Goal: Information Seeking & Learning: Learn about a topic

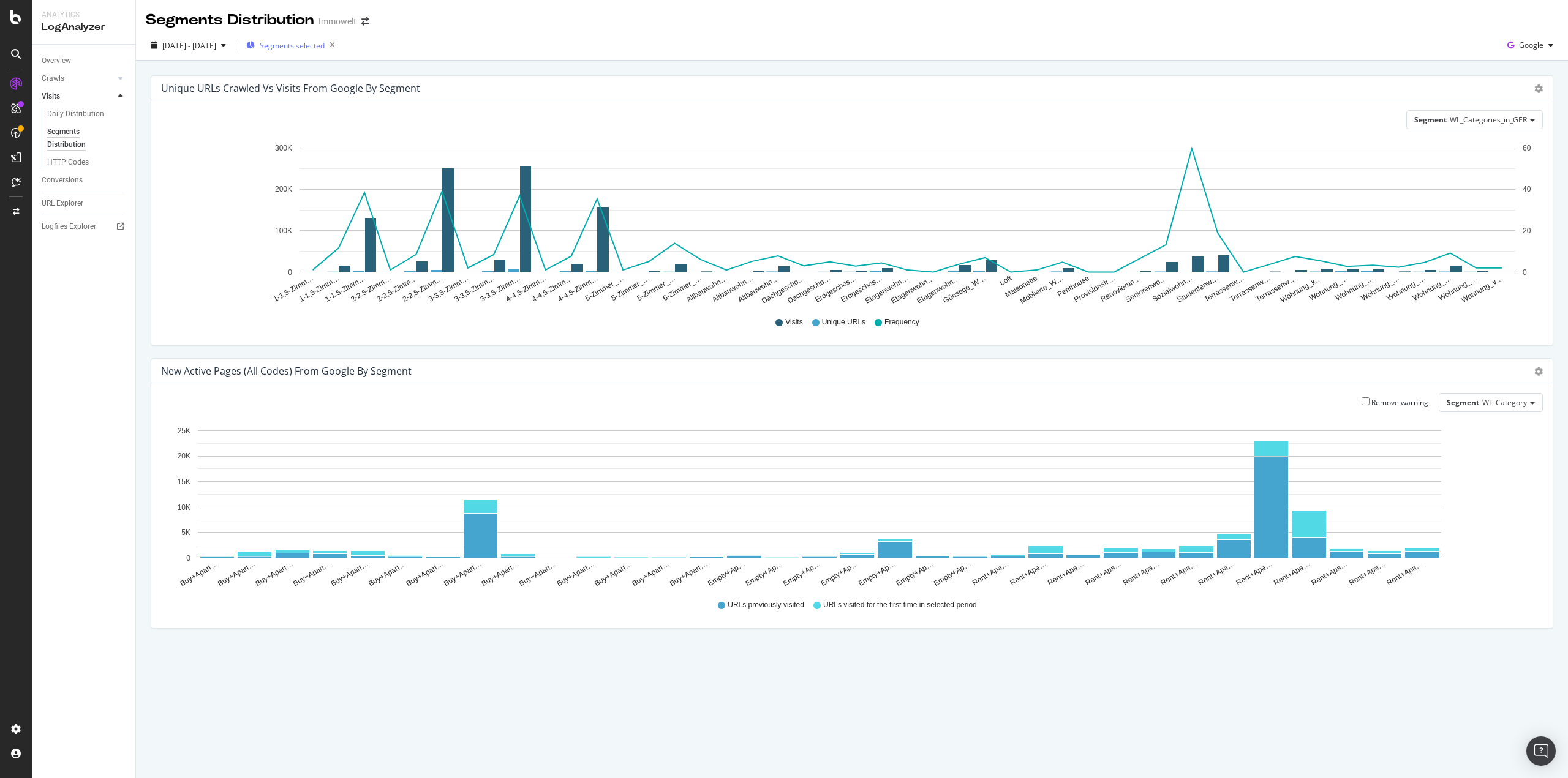
click at [335, 54] on div "Segments selected" at bounding box center [293, 45] width 94 height 17
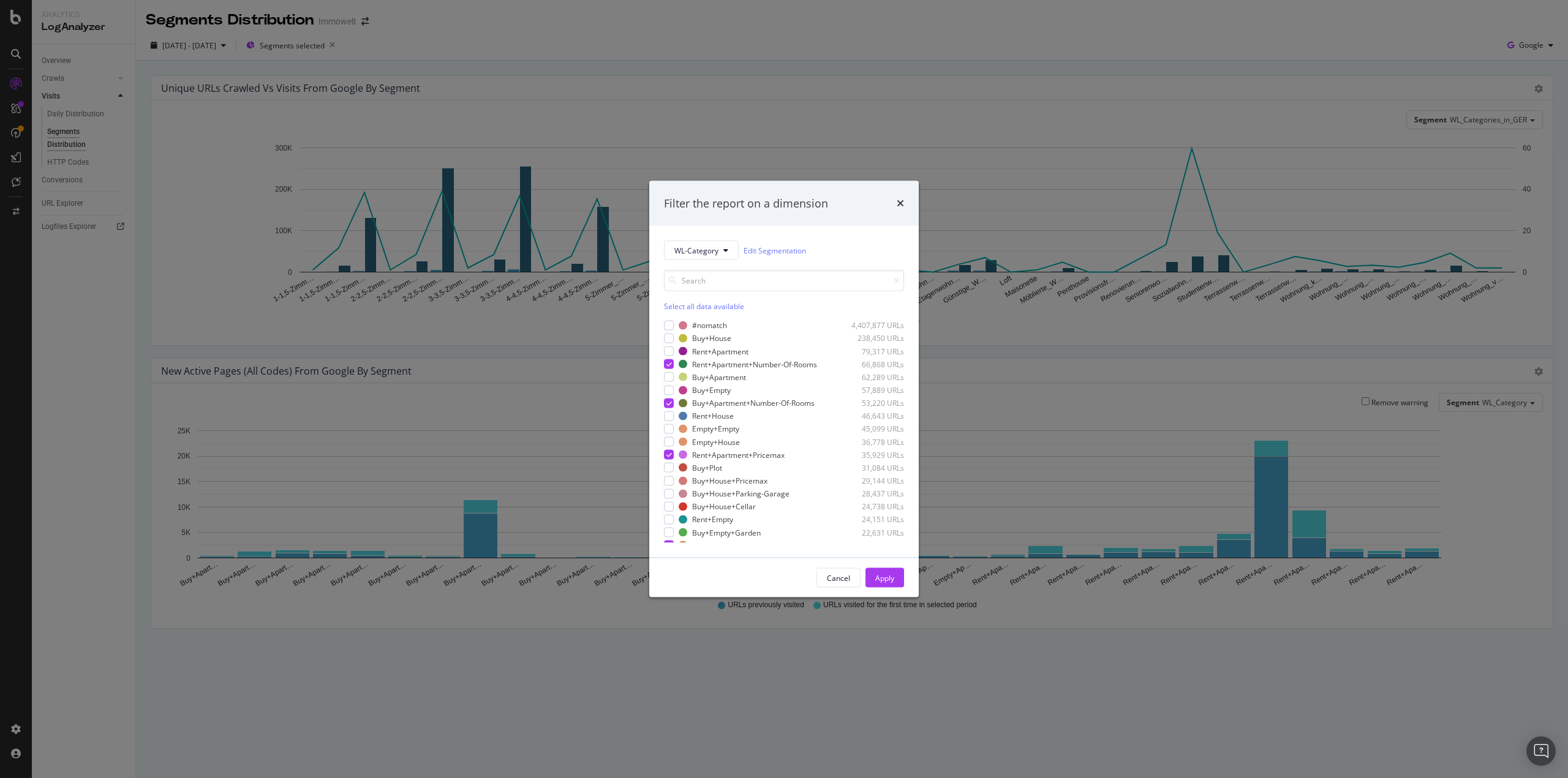
click at [689, 303] on div "Select all data available" at bounding box center [784, 307] width 240 height 11
click at [689, 303] on div "Unselect all data available" at bounding box center [784, 307] width 240 height 11
click at [707, 281] on input "modal" at bounding box center [784, 281] width 240 height 21
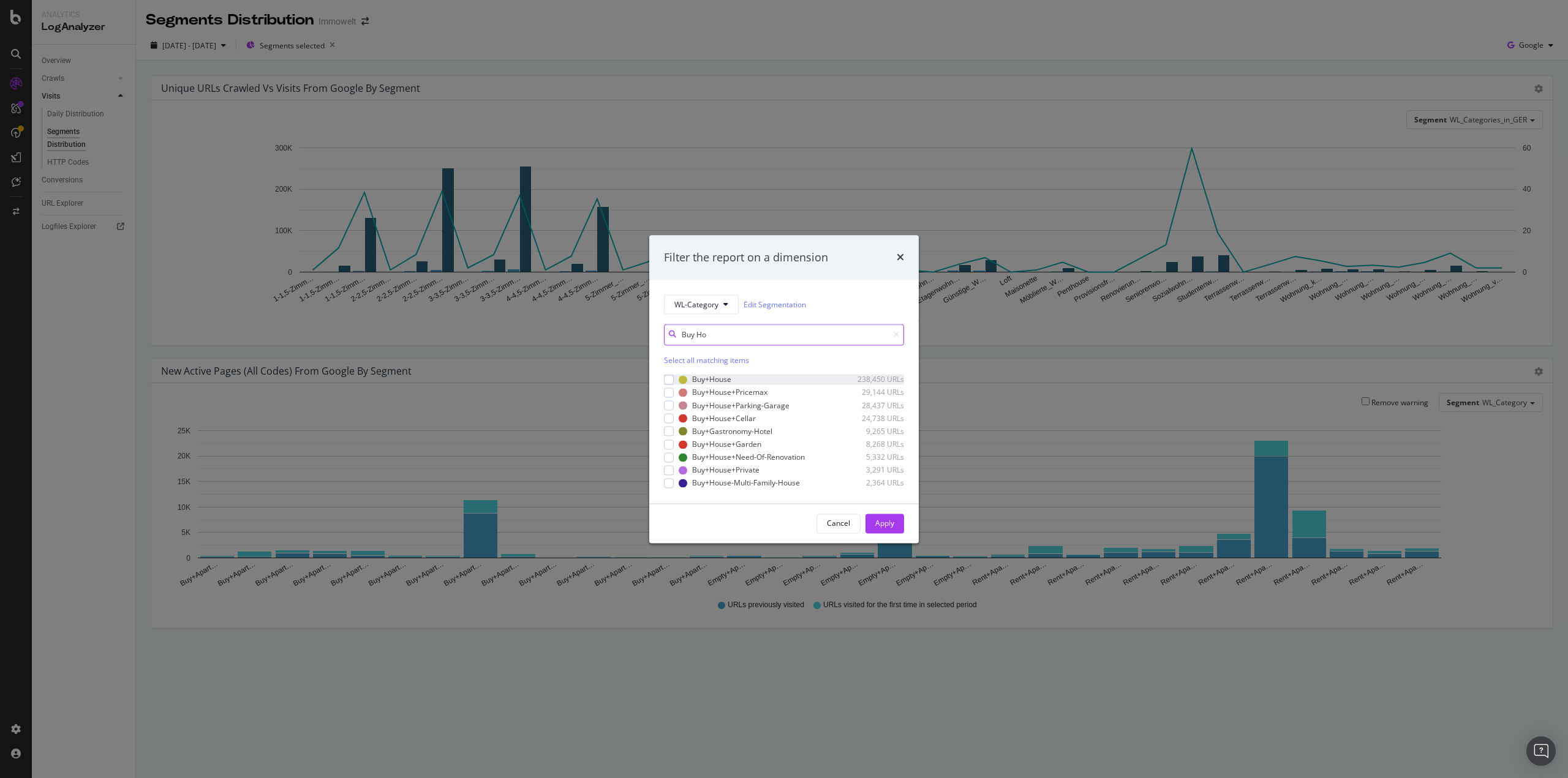
type input "Buy Ho"
click at [675, 382] on div "Buy+House 238,450 URLs" at bounding box center [784, 380] width 240 height 11
click at [675, 395] on div "Buy+House+Pricemax 29,144 URLs" at bounding box center [784, 393] width 240 height 11
click at [670, 408] on div "modal" at bounding box center [669, 406] width 10 height 10
click at [670, 416] on div "modal" at bounding box center [669, 418] width 10 height 10
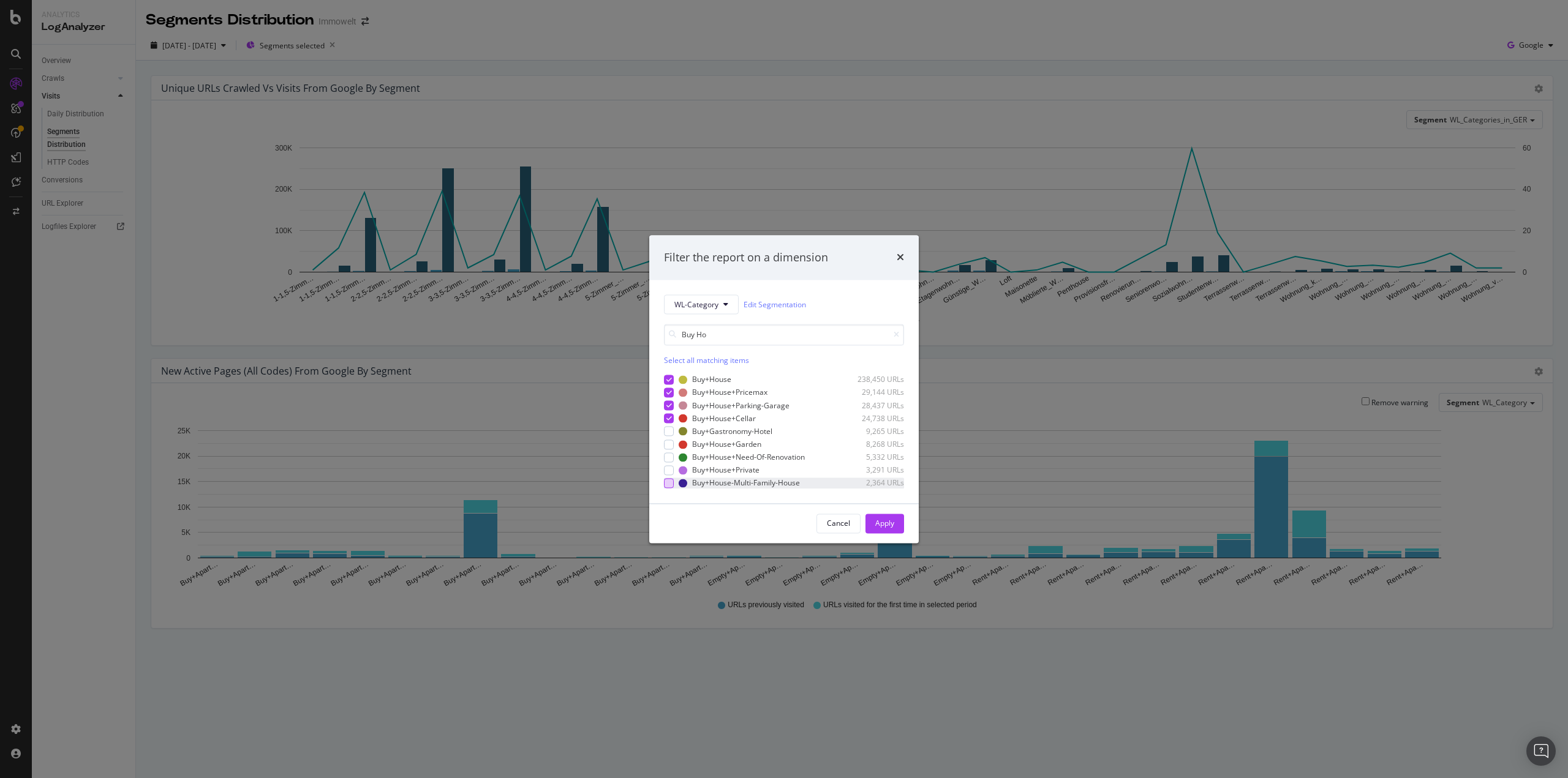
click at [672, 481] on div "modal" at bounding box center [669, 483] width 10 height 10
click at [672, 457] on div "modal" at bounding box center [669, 457] width 10 height 10
click at [667, 445] on div "modal" at bounding box center [669, 444] width 10 height 10
click at [671, 469] on div "modal" at bounding box center [669, 470] width 10 height 10
click at [893, 526] on div "Apply" at bounding box center [885, 523] width 19 height 11
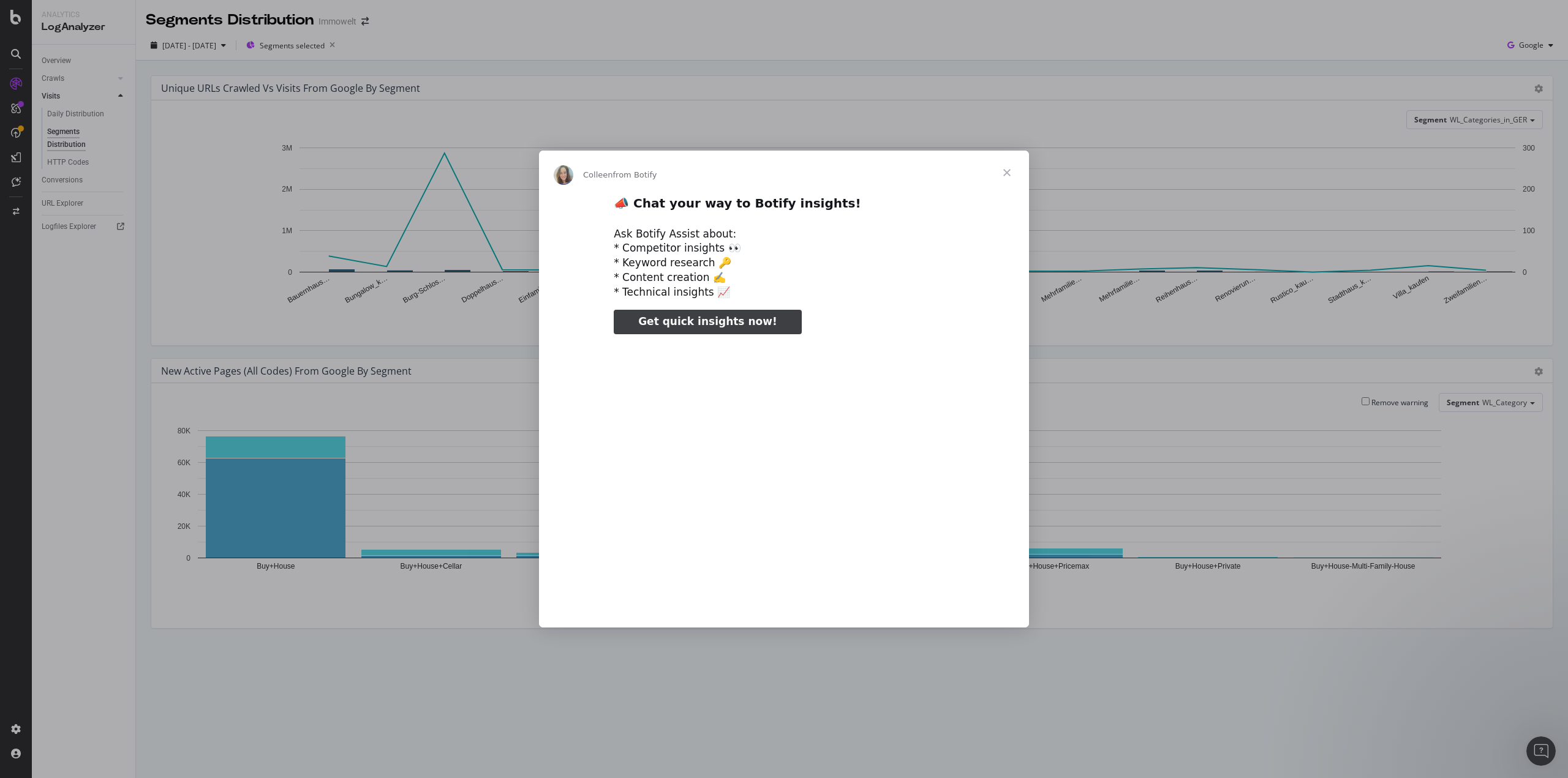
type input "79938"
click at [1010, 176] on span "Close" at bounding box center [1007, 173] width 44 height 44
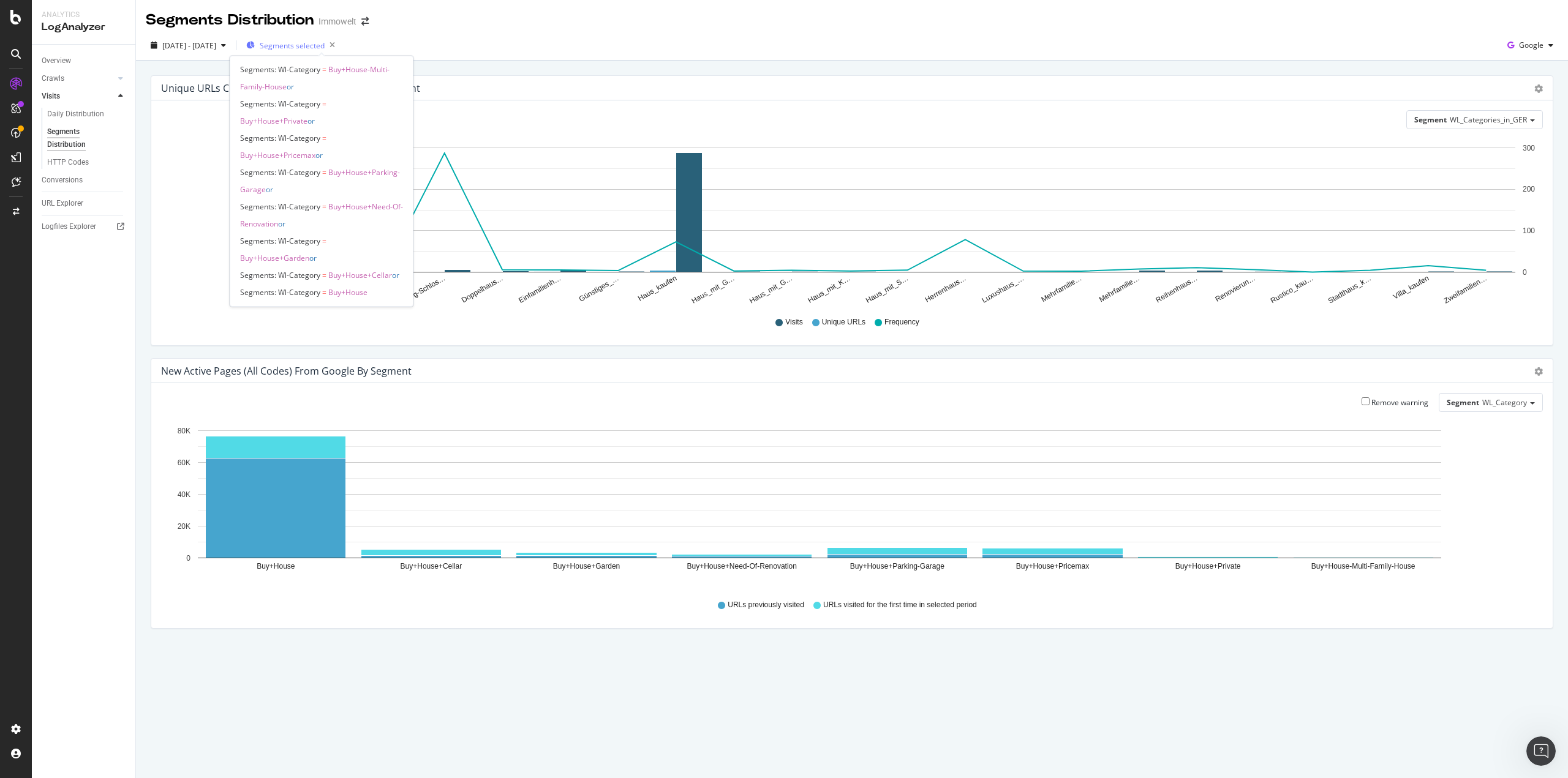
click at [325, 43] on span "Segments selected" at bounding box center [292, 46] width 65 height 11
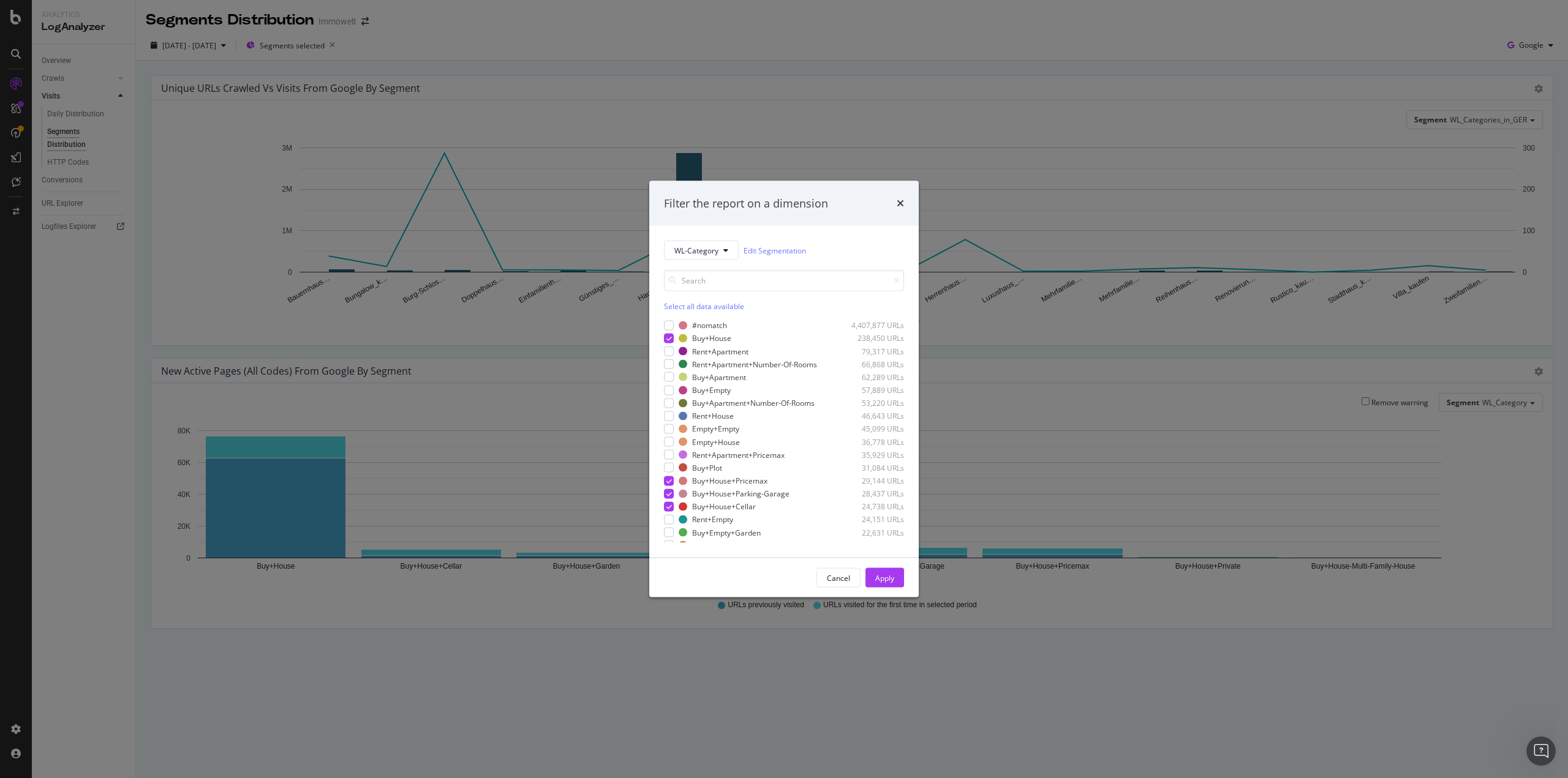
click at [703, 301] on div "Select all data available" at bounding box center [784, 307] width 240 height 11
click at [703, 301] on div "Unselect all data available" at bounding box center [784, 307] width 240 height 11
click at [707, 277] on input "modal" at bounding box center [784, 281] width 240 height 21
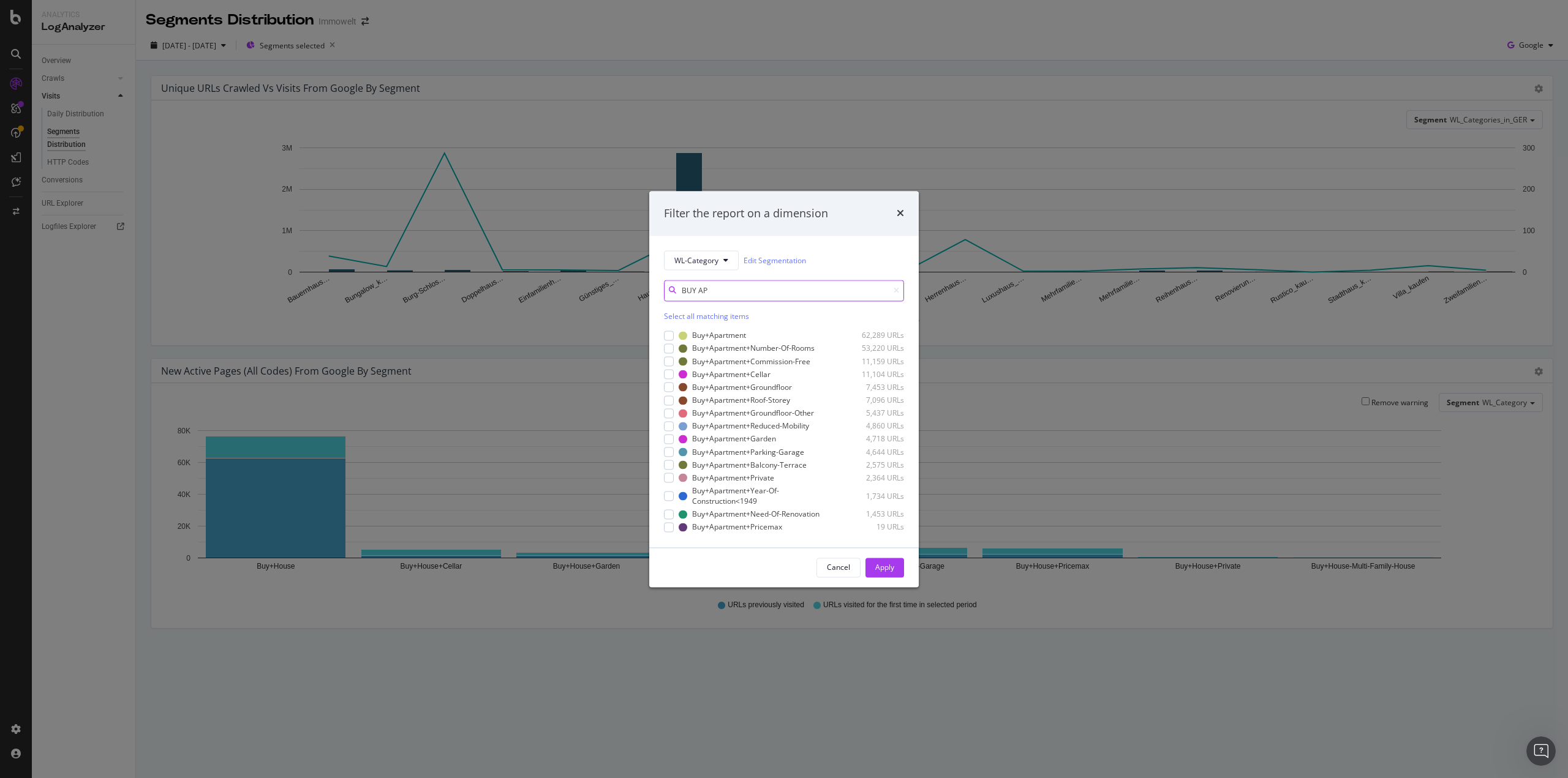
type input "BUY AP"
click at [681, 317] on div "Select all matching items" at bounding box center [784, 317] width 240 height 11
click at [901, 572] on button "Apply" at bounding box center [885, 568] width 39 height 20
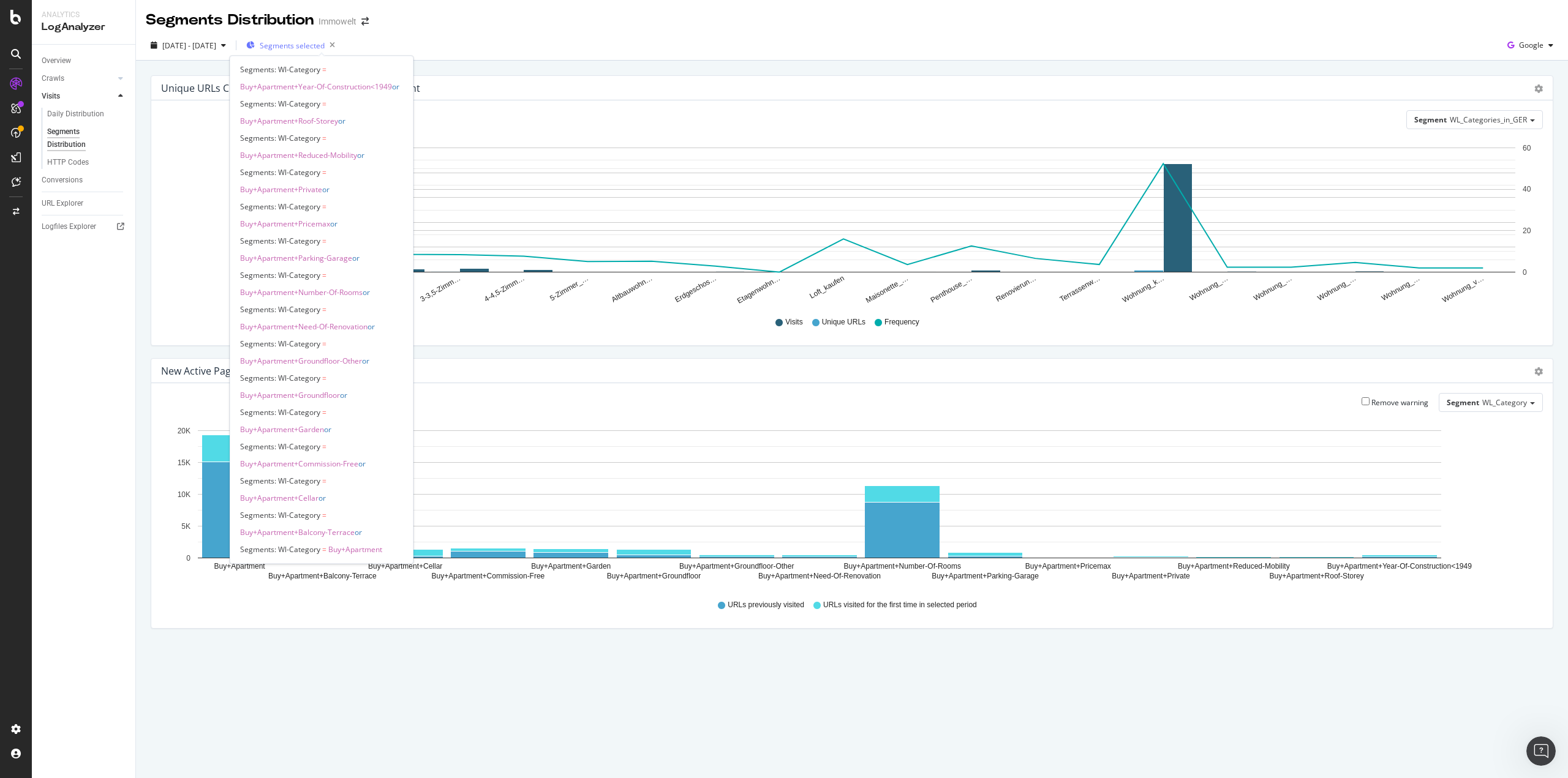
click at [325, 47] on span "Segments selected" at bounding box center [292, 46] width 65 height 11
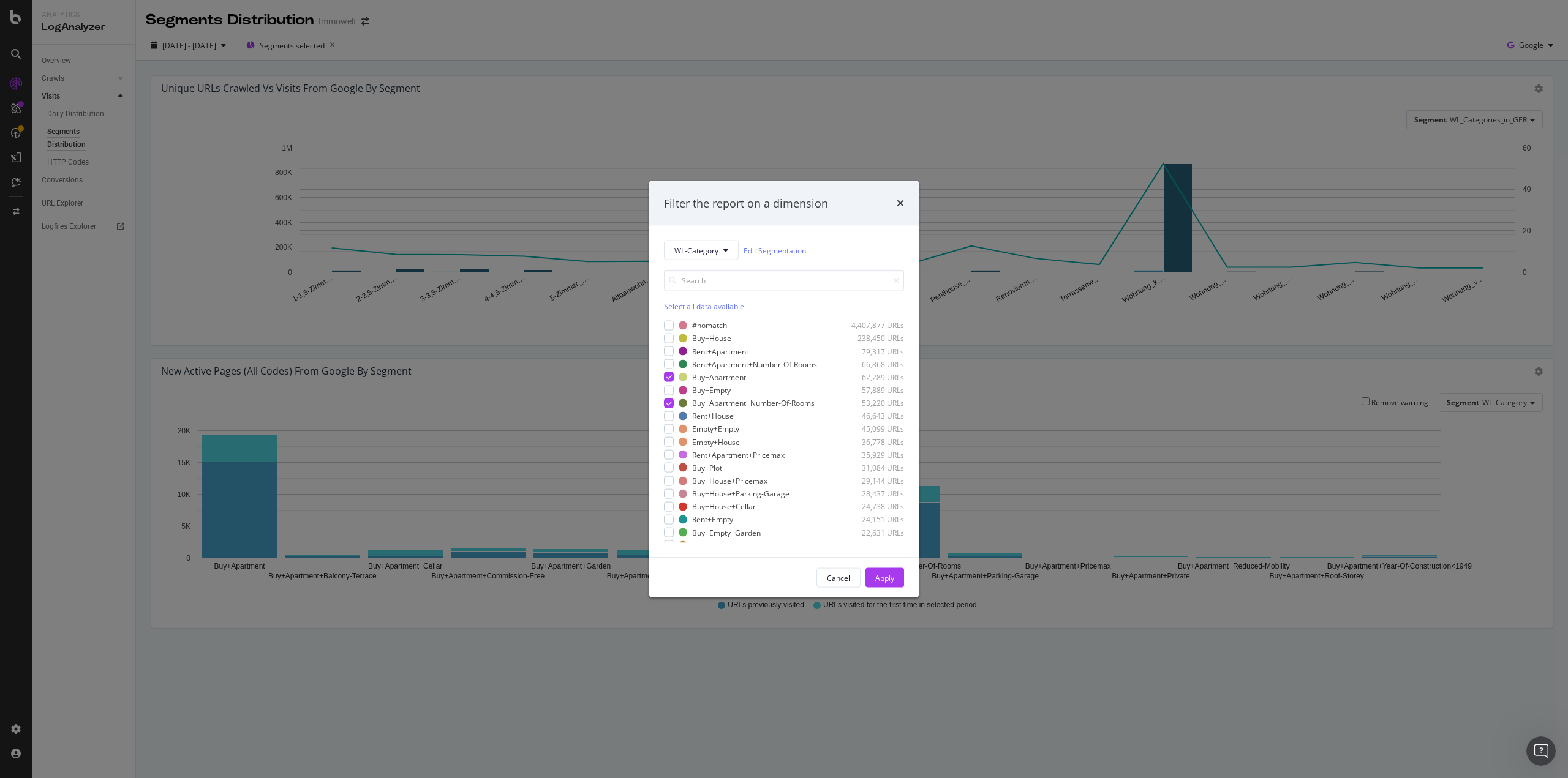
click at [682, 301] on div "Select all data available" at bounding box center [784, 307] width 240 height 11
click at [682, 301] on div "Unselect all data available" at bounding box center [784, 307] width 240 height 11
click at [697, 273] on input "modal" at bounding box center [784, 281] width 240 height 21
type input "EMpty"
click at [671, 338] on div "modal" at bounding box center [669, 339] width 10 height 10
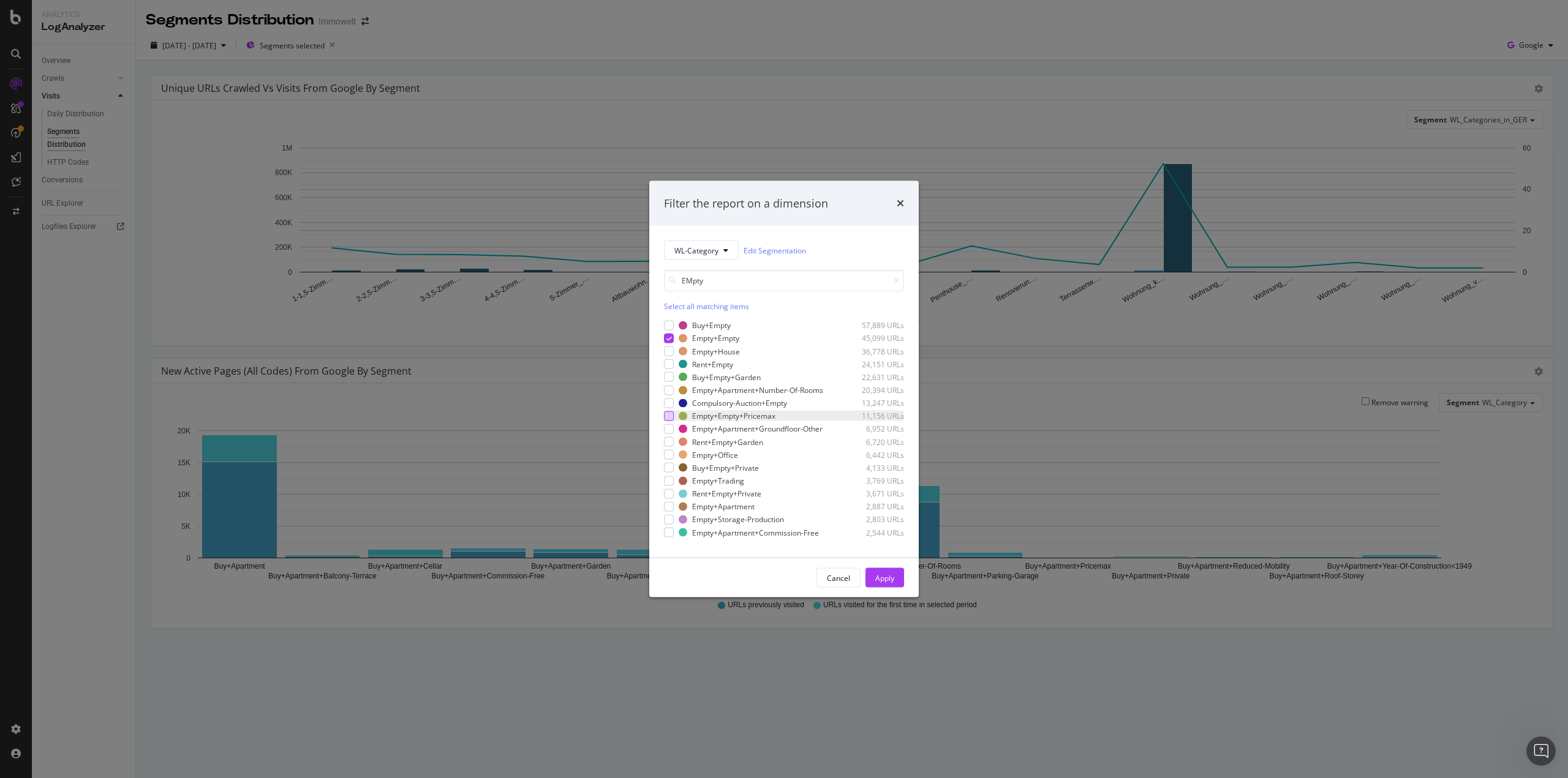
click at [667, 421] on div "modal" at bounding box center [669, 416] width 10 height 10
click at [847, 583] on div "Cancel" at bounding box center [838, 578] width 23 height 11
